Goal: Information Seeking & Learning: Learn about a topic

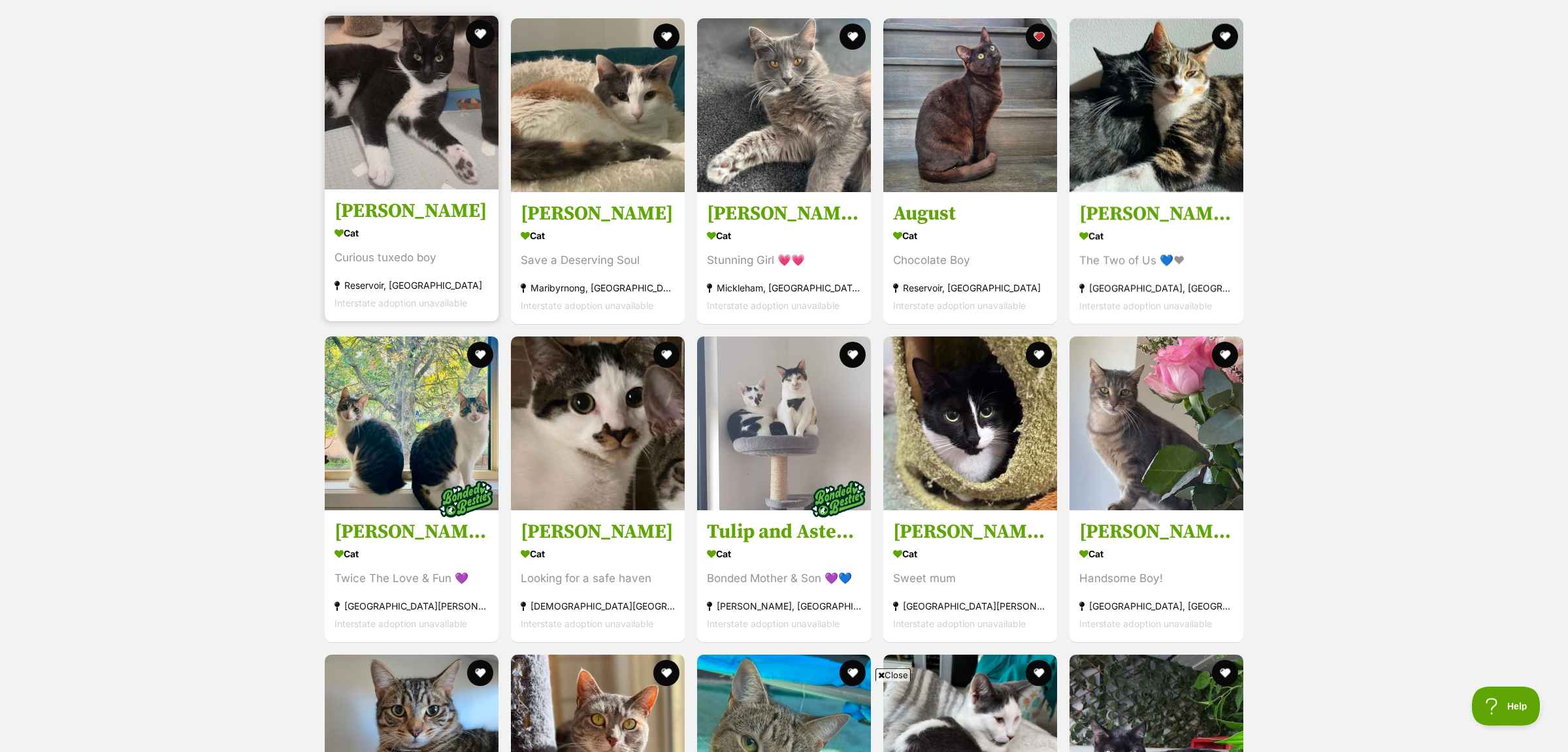
click at [479, 31] on button "favourite" at bounding box center [480, 33] width 29 height 29
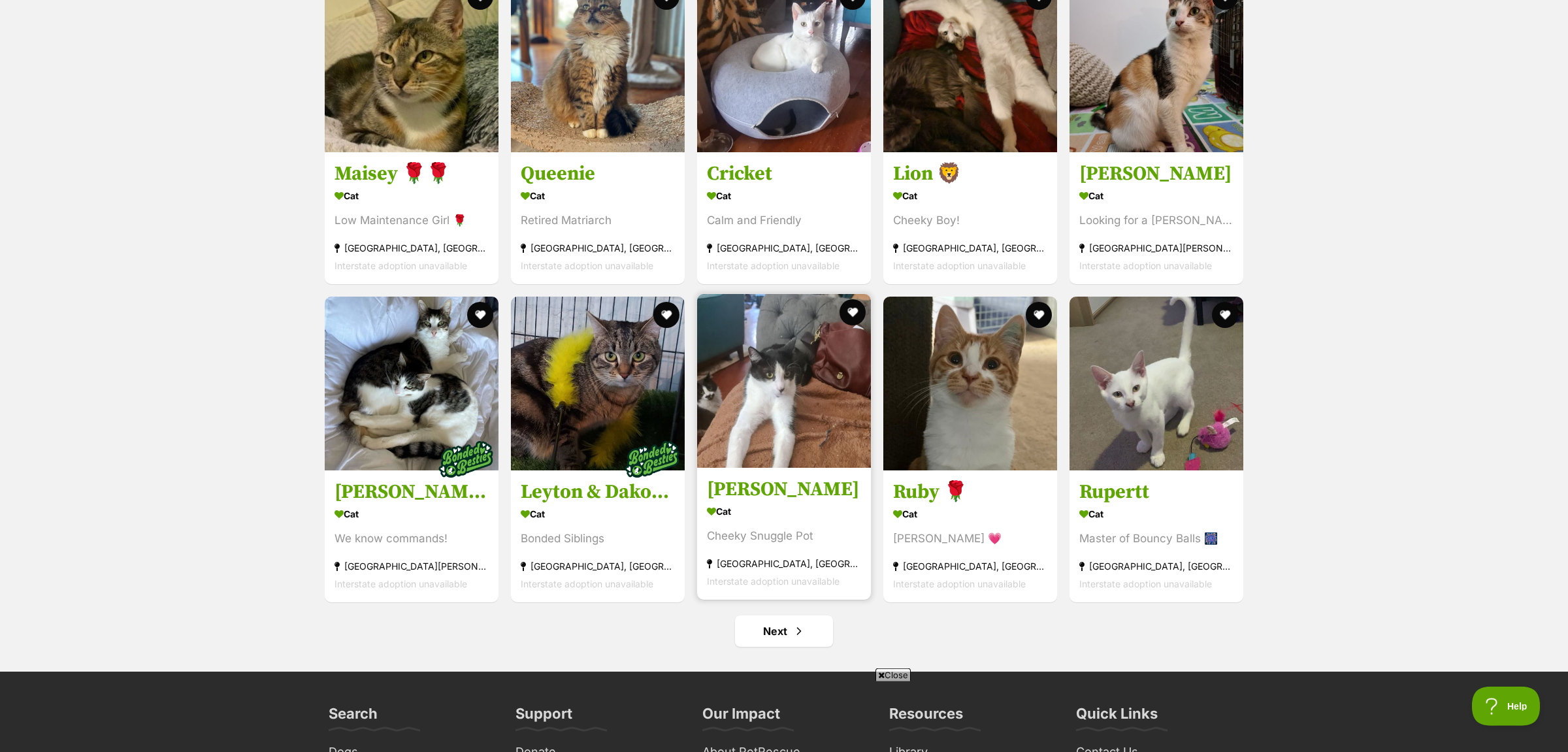
scroll to position [4958, 0]
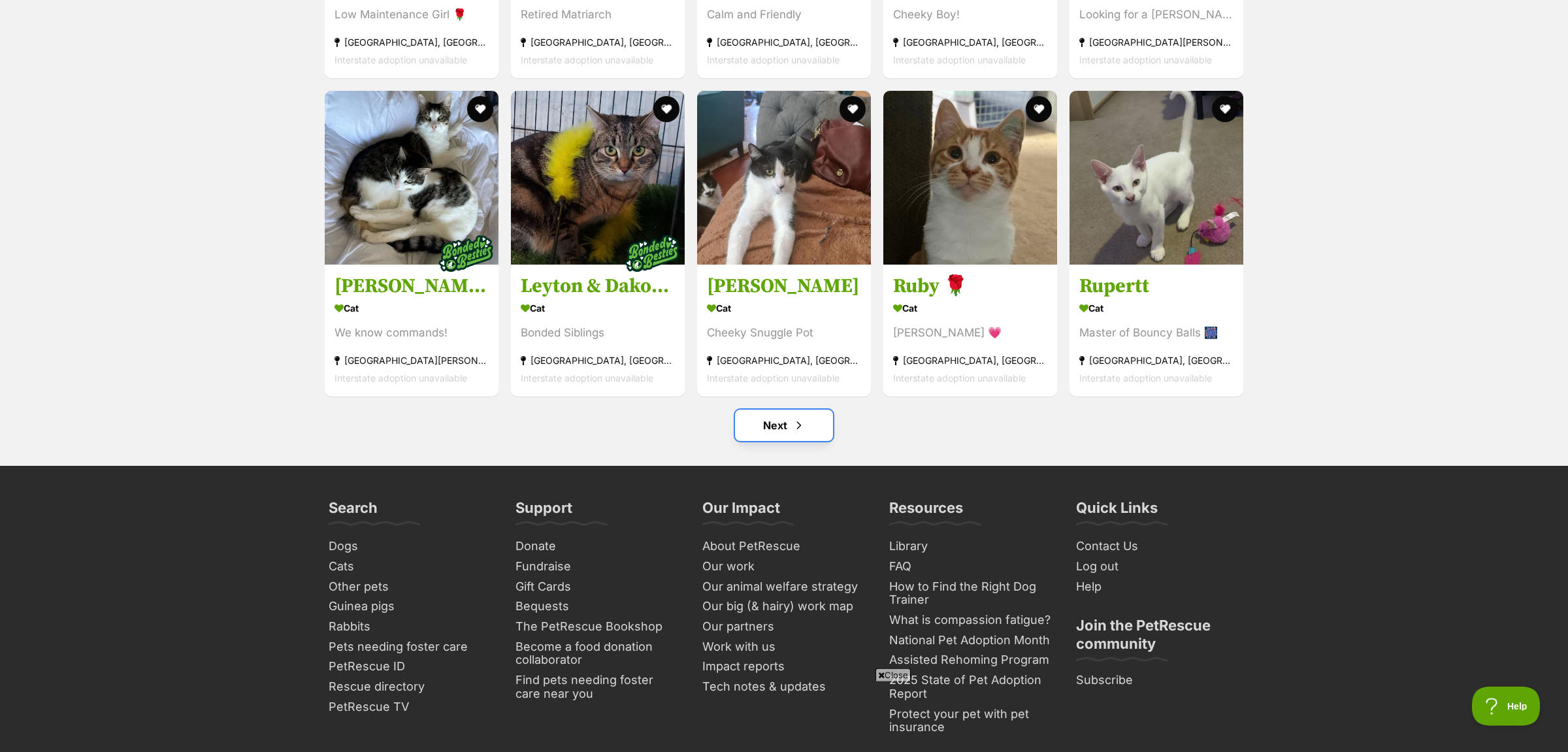
click at [758, 441] on link "Next" at bounding box center [784, 425] width 98 height 31
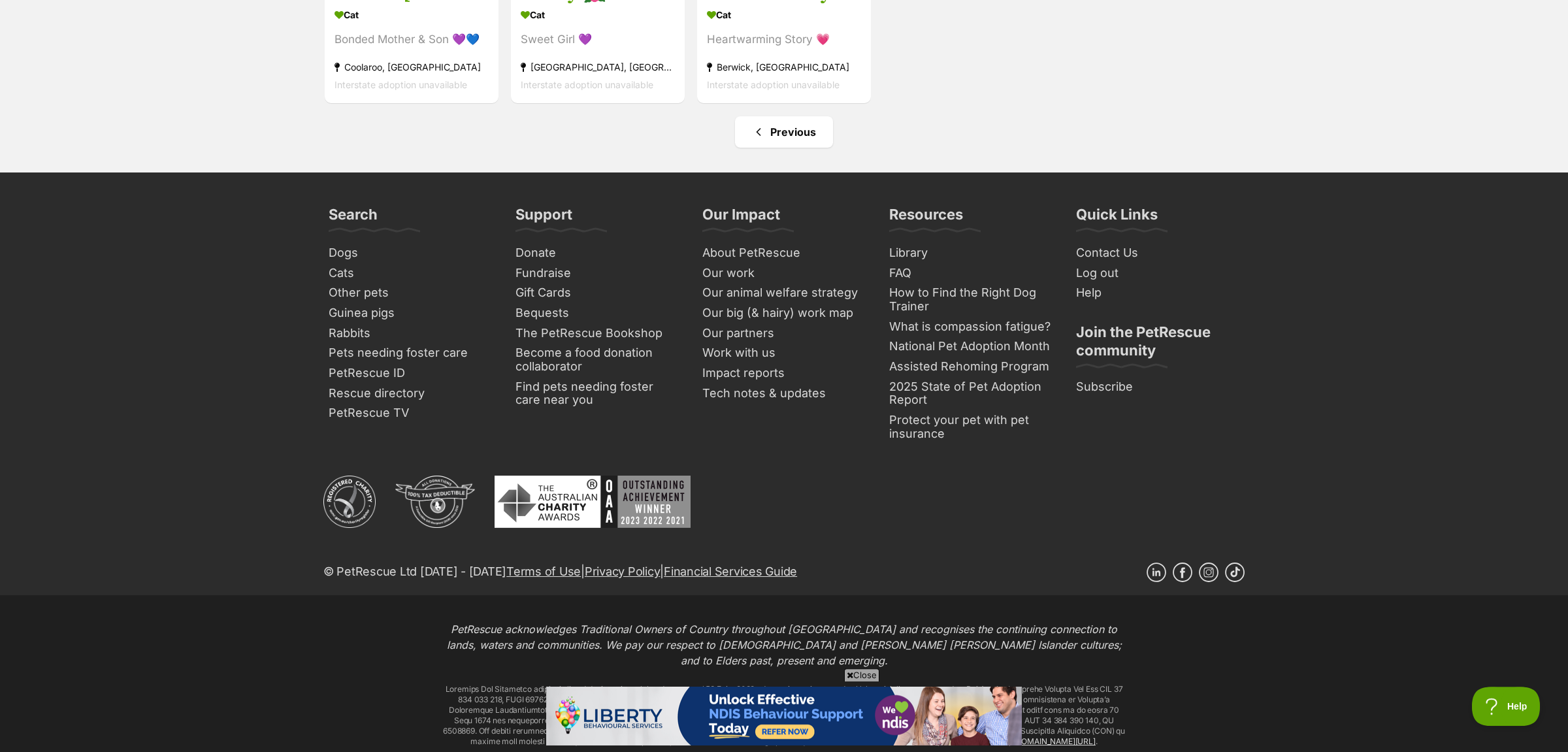
scroll to position [3360, 0]
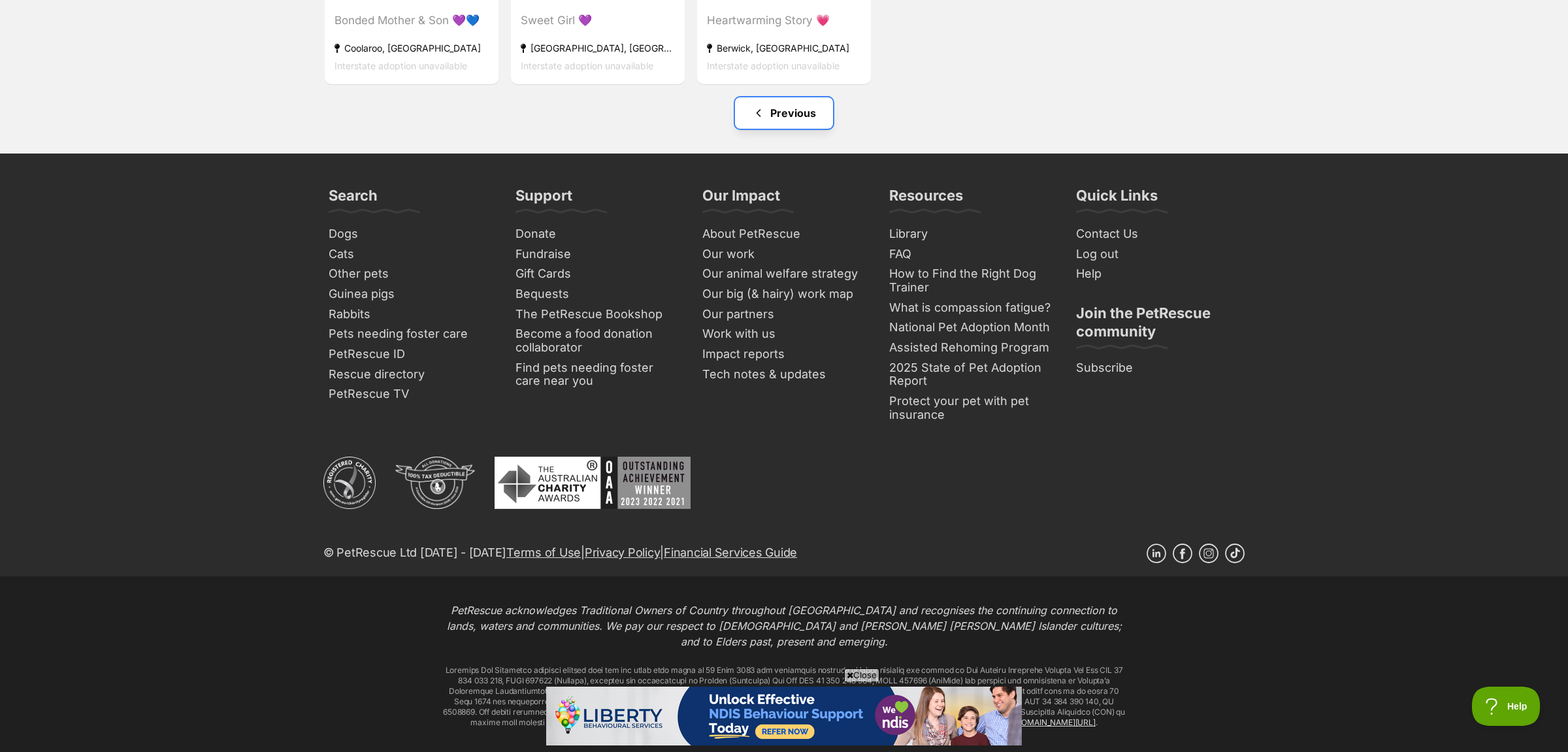
click at [793, 129] on link "Previous" at bounding box center [784, 113] width 98 height 31
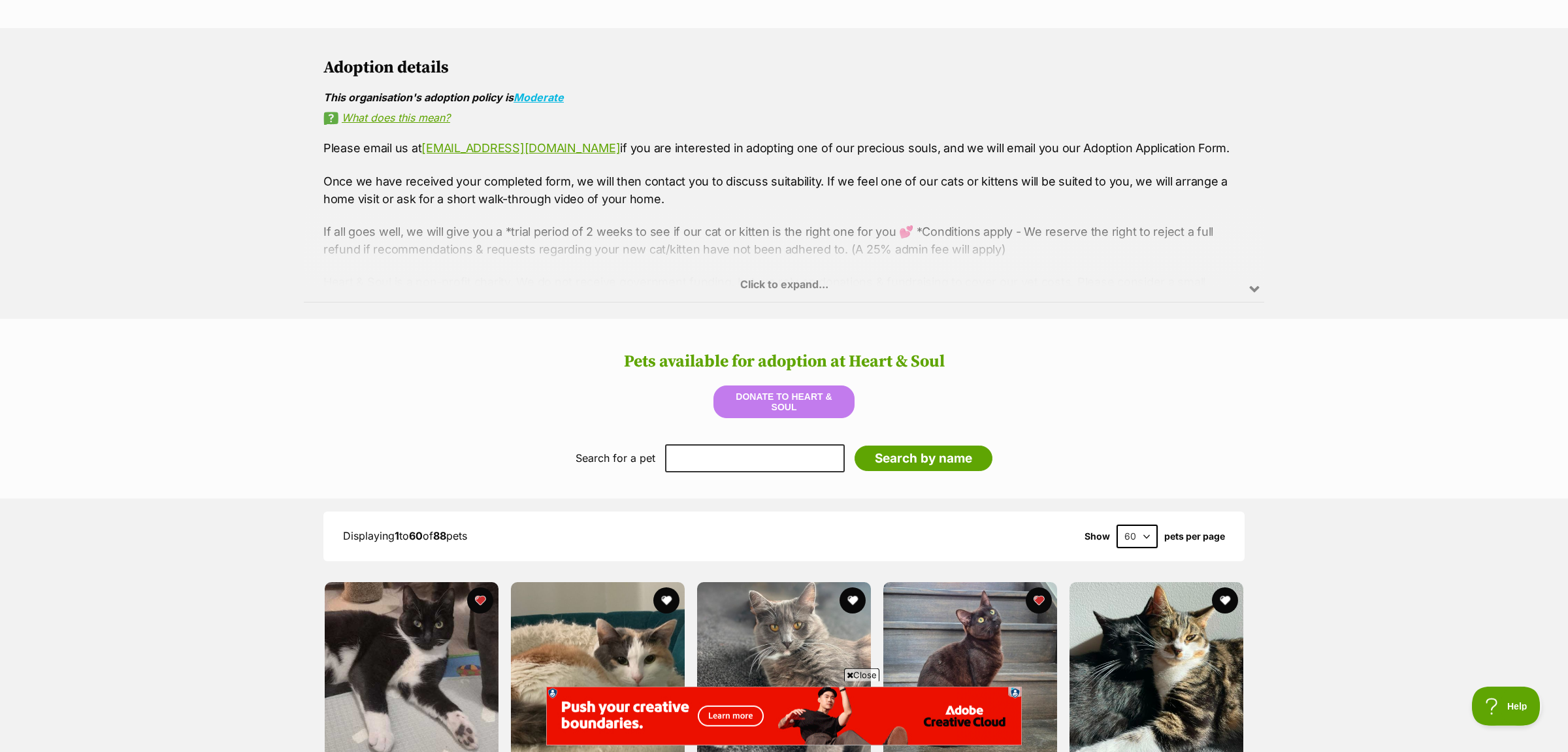
scroll to position [1508, 0]
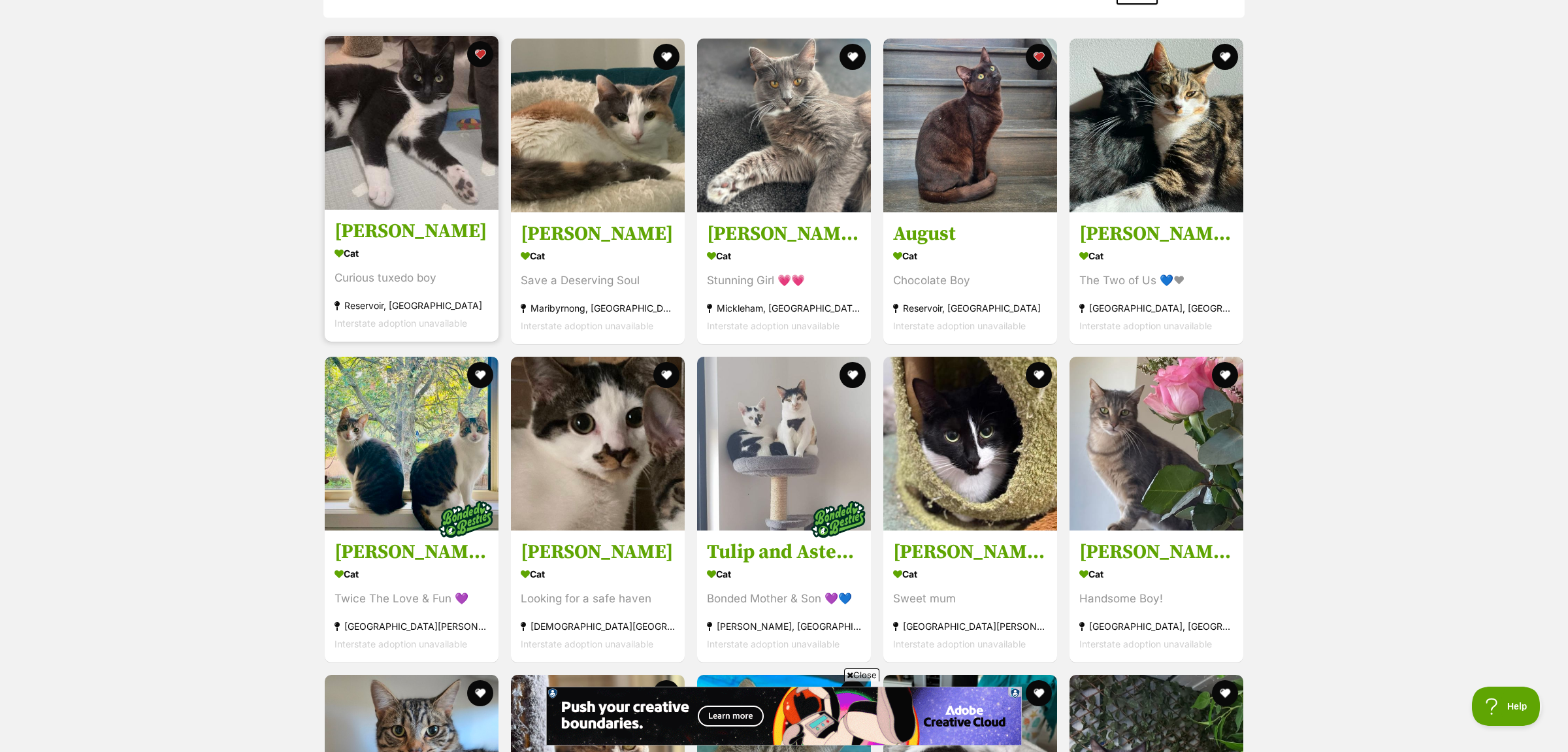
click at [371, 218] on h3 "[PERSON_NAME]" at bounding box center [411, 230] width 154 height 25
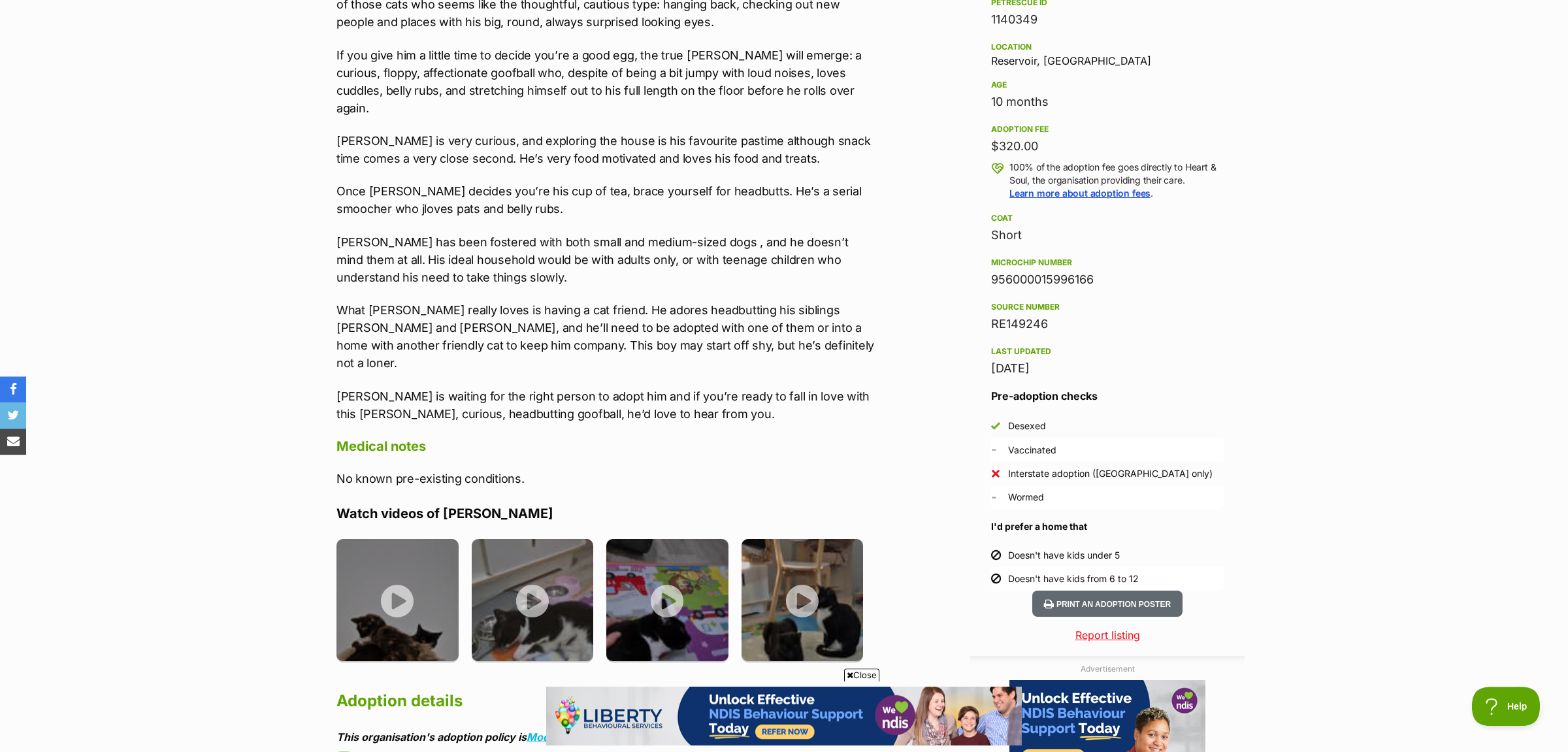
scroll to position [960, 0]
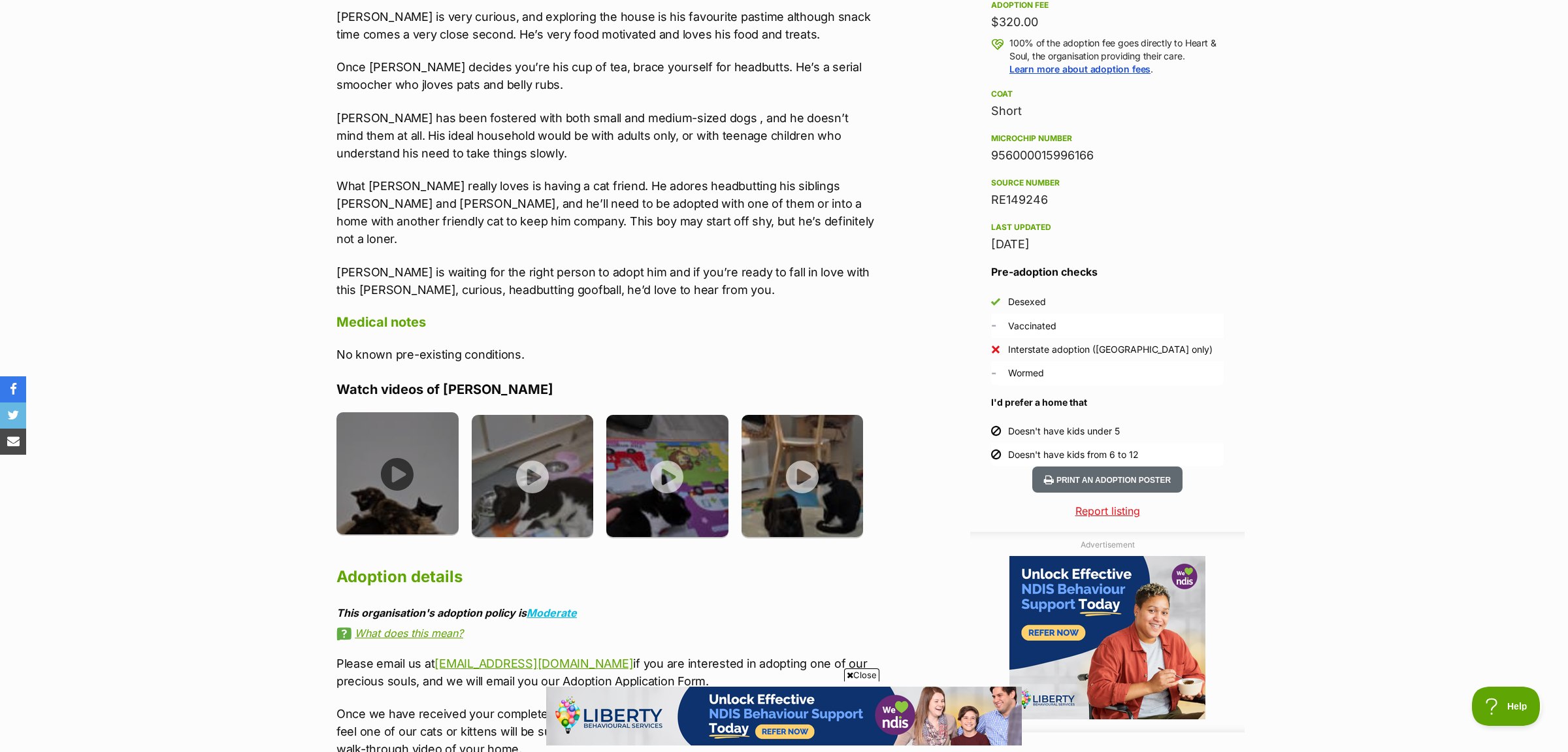
click at [427, 448] on img at bounding box center [398, 473] width 122 height 122
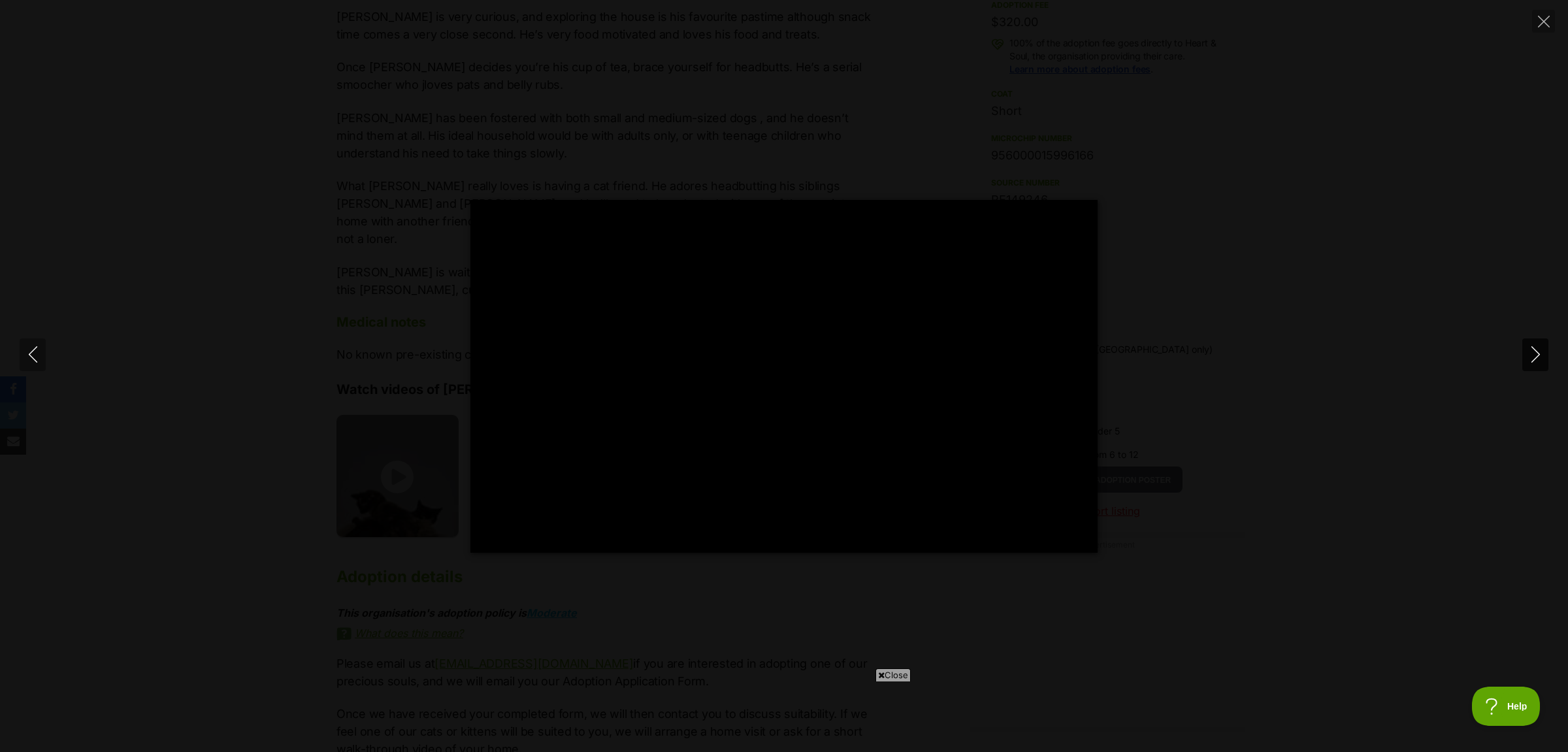
click at [1535, 358] on icon "Next" at bounding box center [1535, 354] width 8 height 16
type input "80.83"
click at [1535, 358] on icon "Next" at bounding box center [1535, 354] width 8 height 16
type input "21.99"
click at [1535, 358] on icon "Next" at bounding box center [1535, 354] width 8 height 16
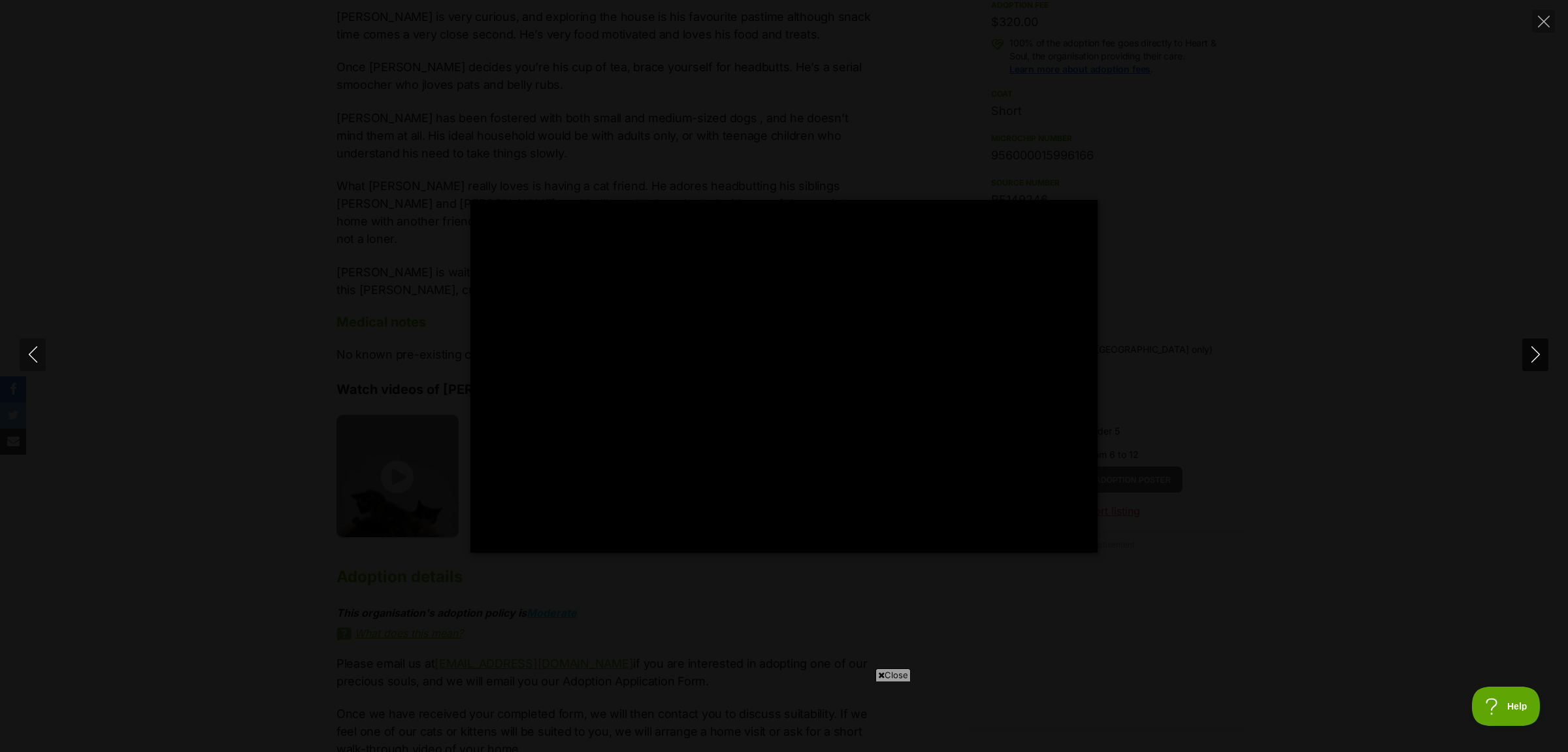
type input "4.85"
click at [1451, 278] on div "Pause Play % buffered 00:00 -00:06 Unmute Mute Disable captions Enable captions…" at bounding box center [784, 376] width 1568 height 353
type input "40.42"
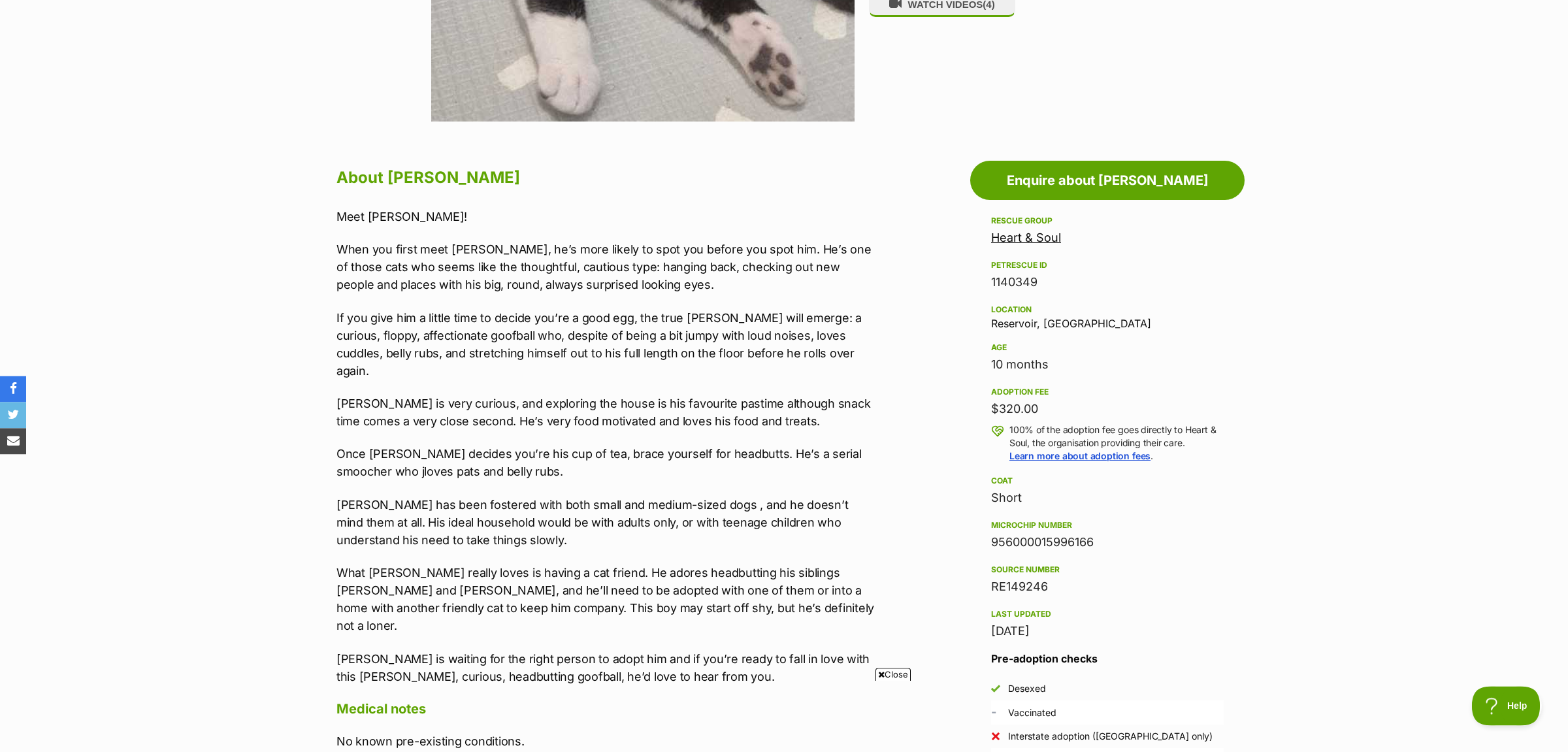
scroll to position [548, 0]
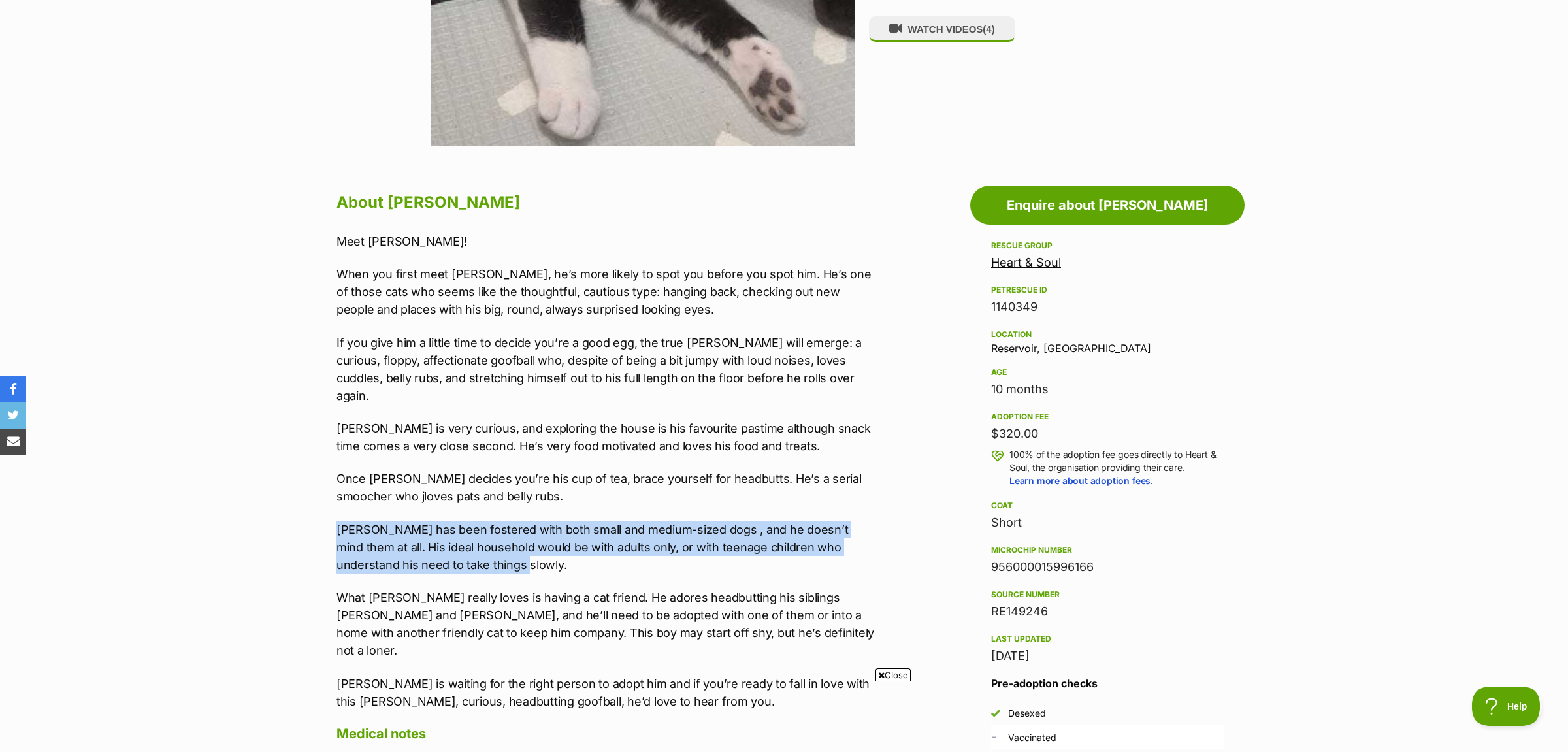
drag, startPoint x: 314, startPoint y: 520, endPoint x: 581, endPoint y: 541, distance: 267.8
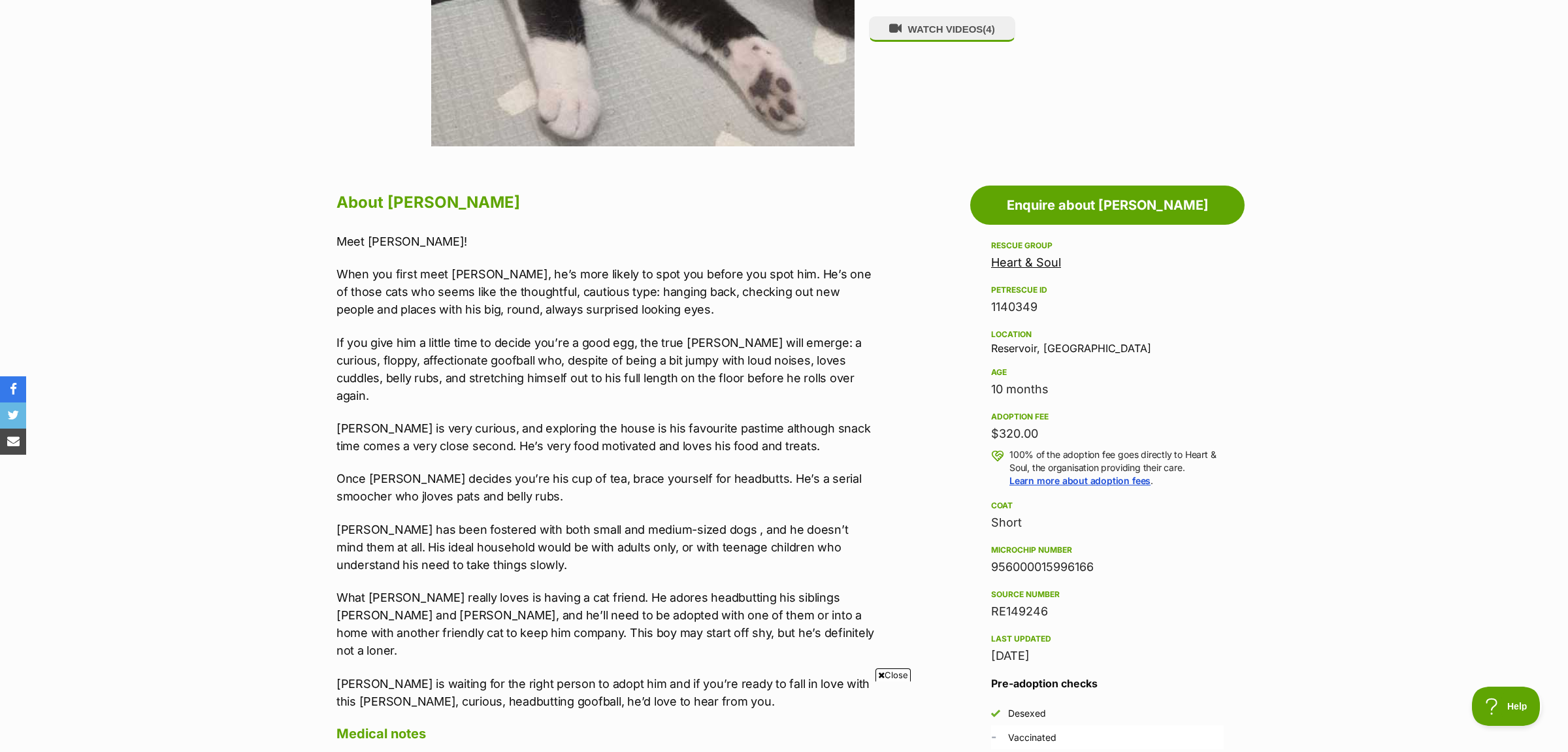
click at [581, 541] on p "Benny has been fostered with both small and medium-sized dogs , and he doesn’t …" at bounding box center [607, 546] width 540 height 53
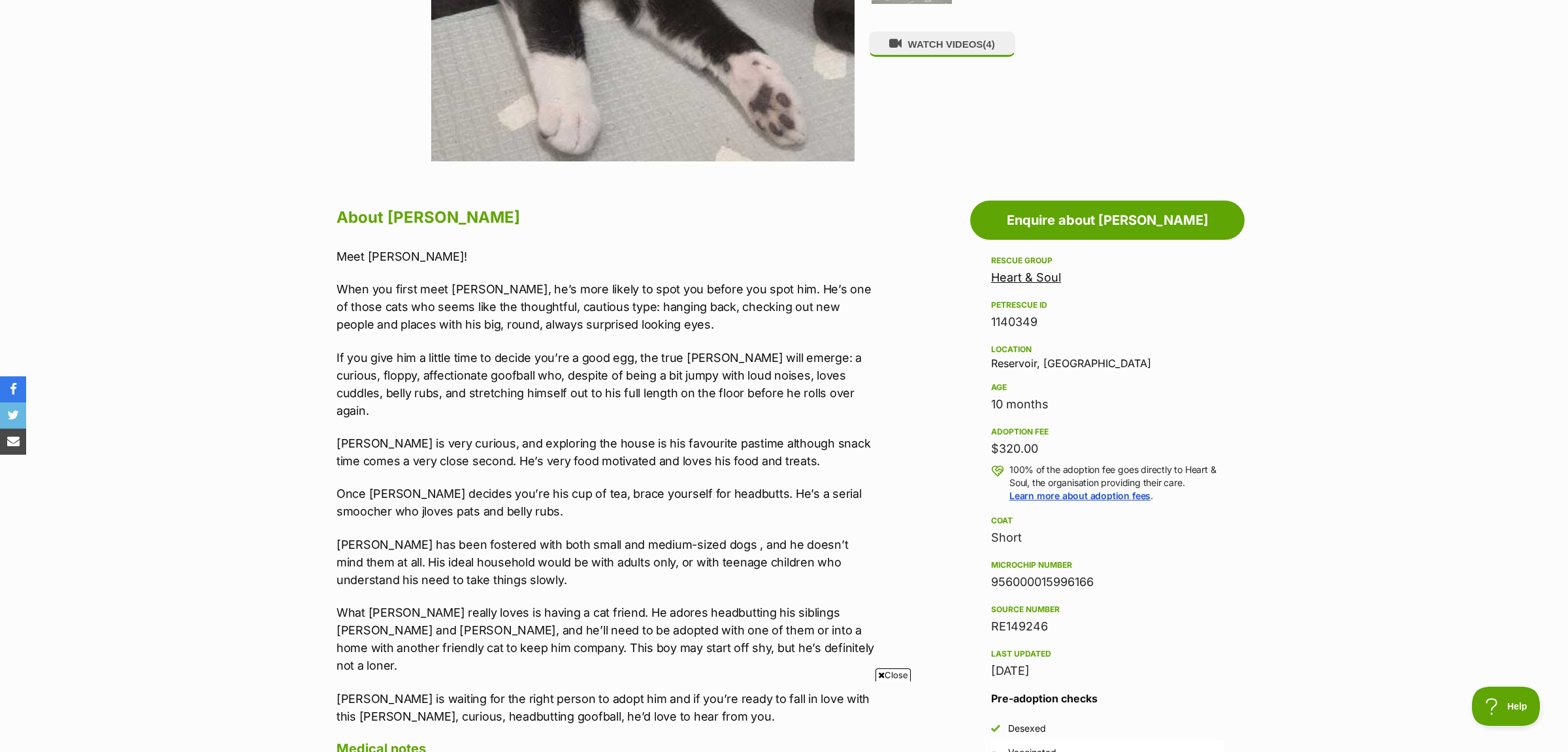
scroll to position [0, 0]
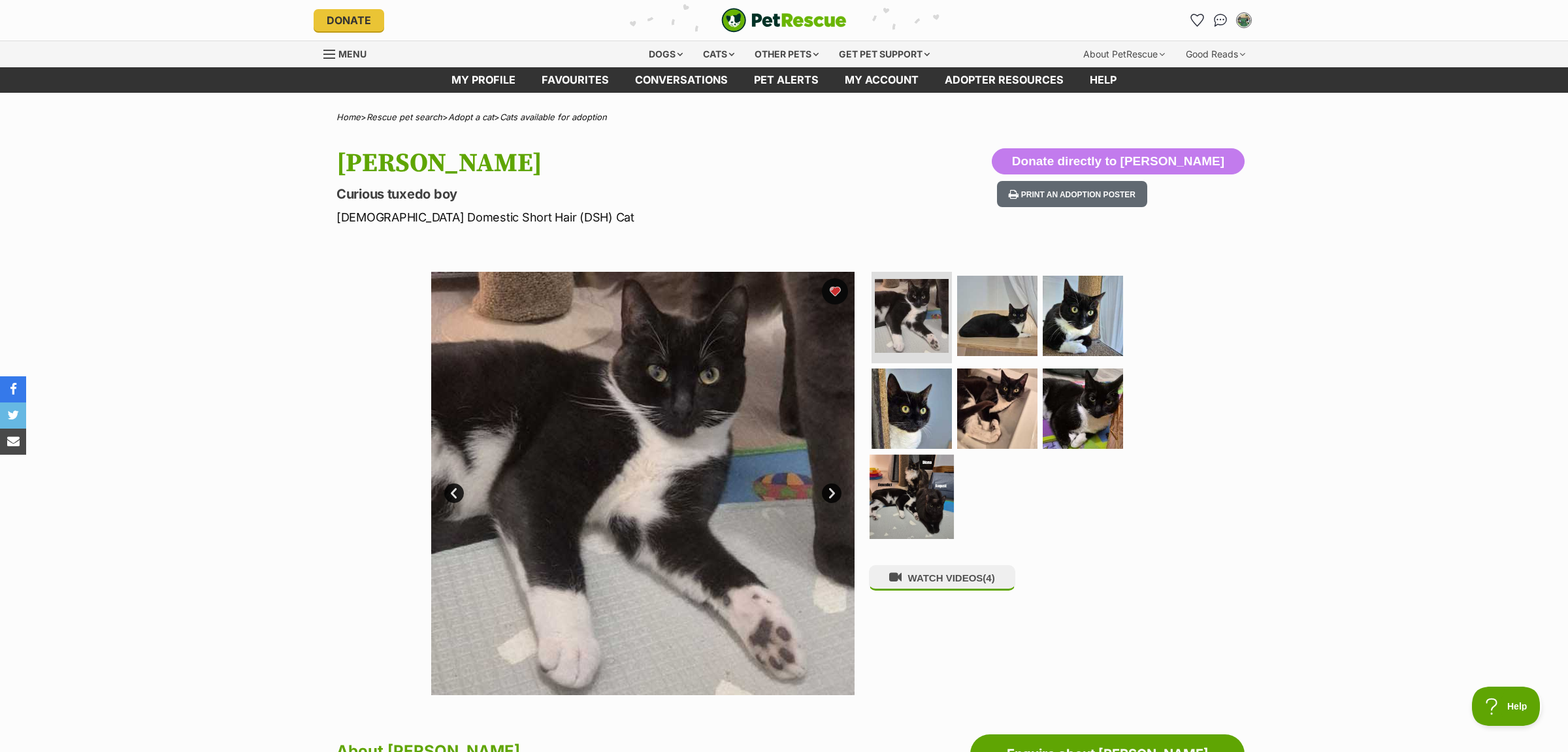
click at [888, 470] on img at bounding box center [912, 496] width 84 height 84
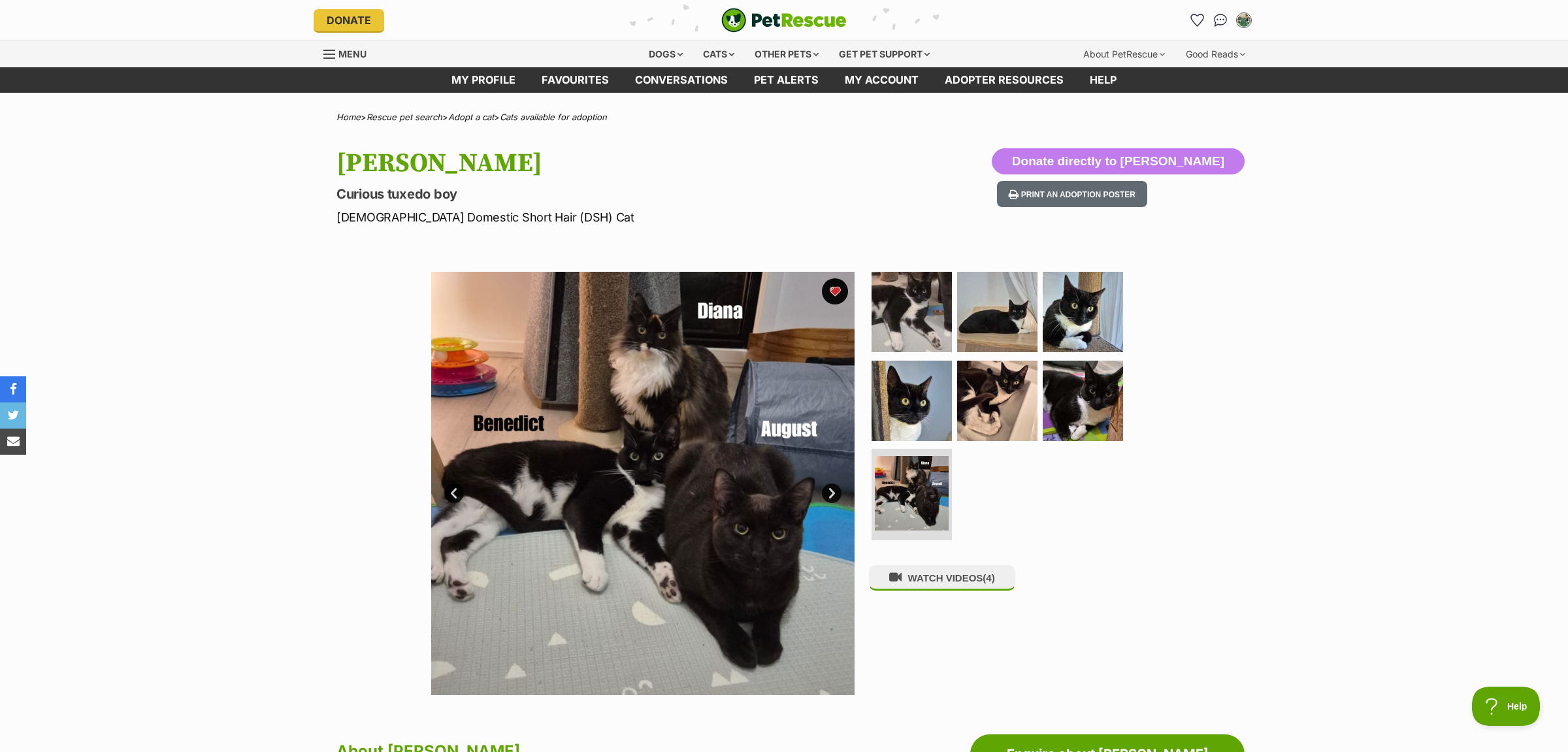
click at [835, 495] on link "Next" at bounding box center [832, 493] width 19 height 19
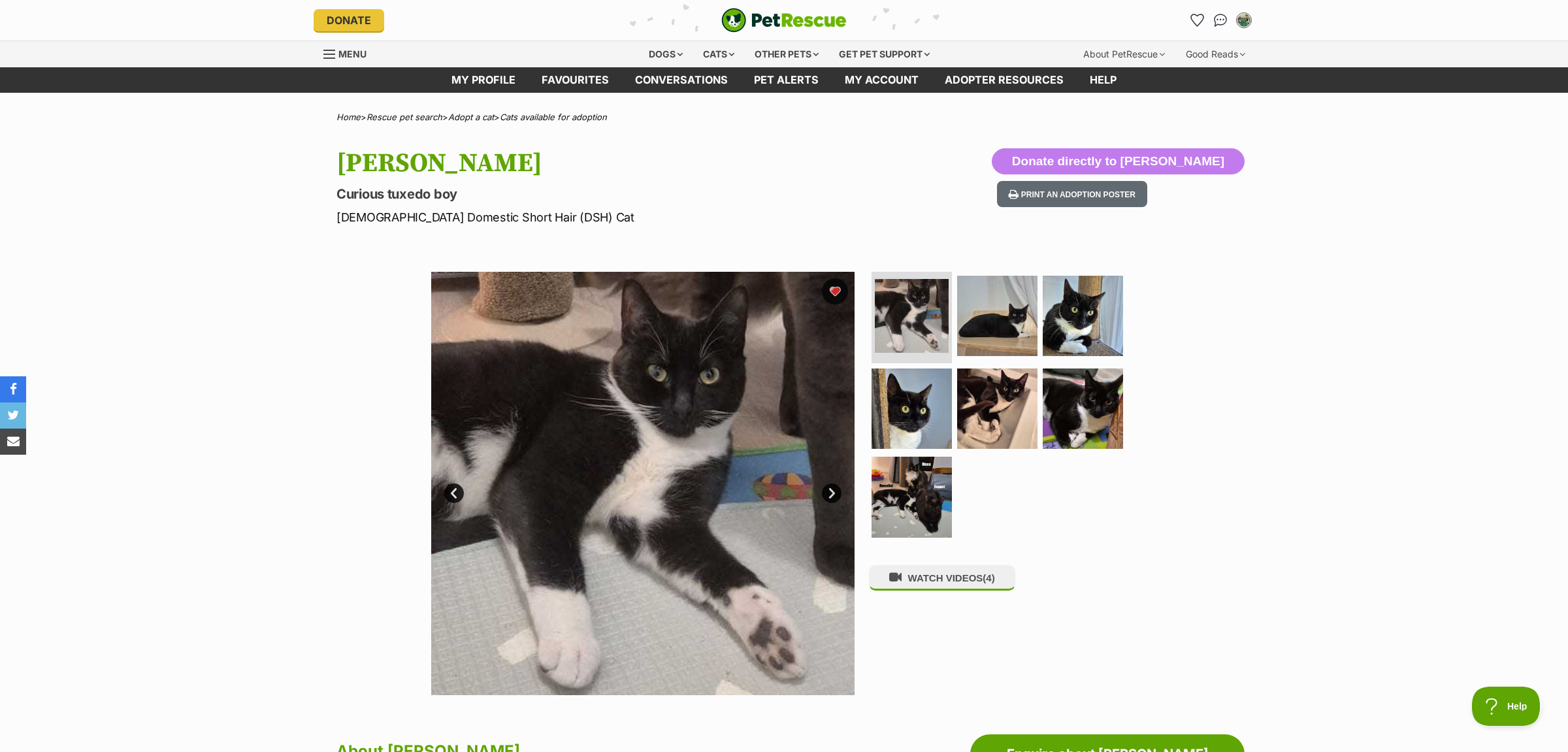
click at [467, 490] on img at bounding box center [643, 484] width 424 height 424
